Goal: Find specific page/section: Find specific page/section

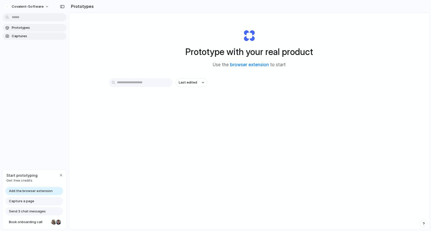
click at [22, 34] on span "Captures" at bounding box center [38, 36] width 53 height 5
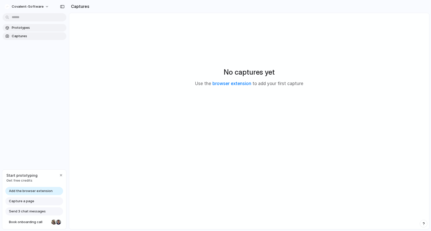
click at [21, 29] on span "Prototypes" at bounding box center [38, 27] width 53 height 5
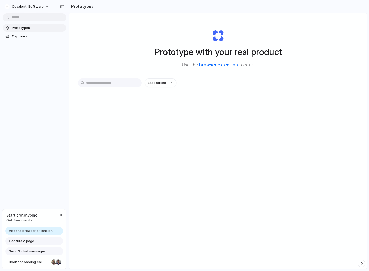
click at [208, 66] on link "browser extension" at bounding box center [218, 64] width 39 height 5
